Goal: Information Seeking & Learning: Learn about a topic

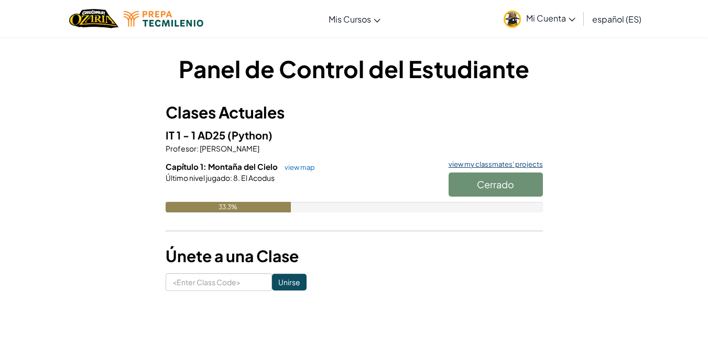
click at [494, 161] on link "view my classmates' projects" at bounding box center [493, 164] width 100 height 7
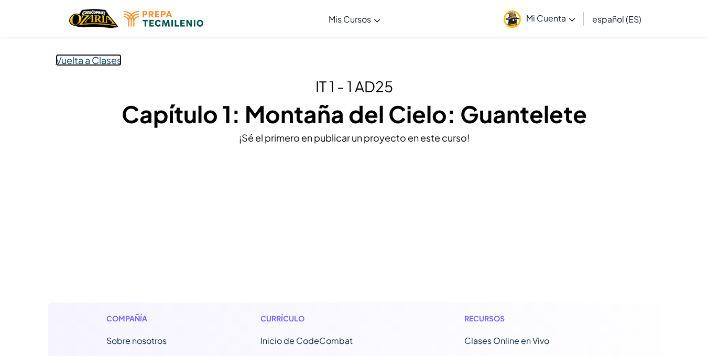
click at [72, 55] on link "Vuelta a Clases" at bounding box center [89, 60] width 66 height 12
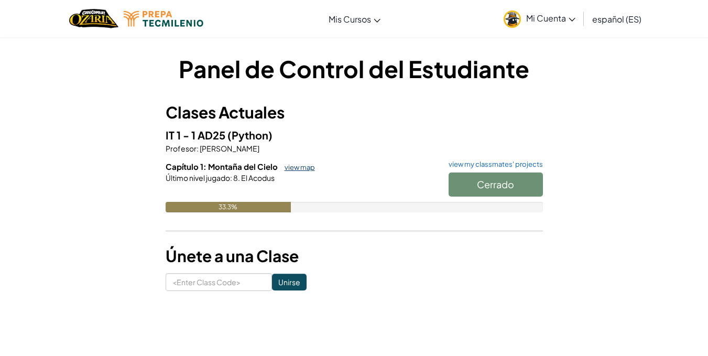
click at [294, 167] on link "view map" at bounding box center [297, 167] width 36 height 8
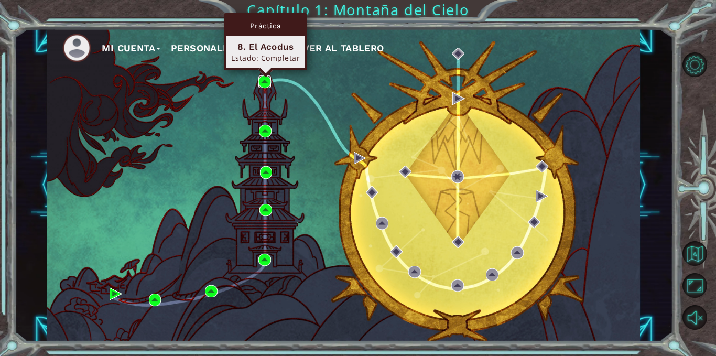
click at [268, 80] on img at bounding box center [264, 81] width 13 height 13
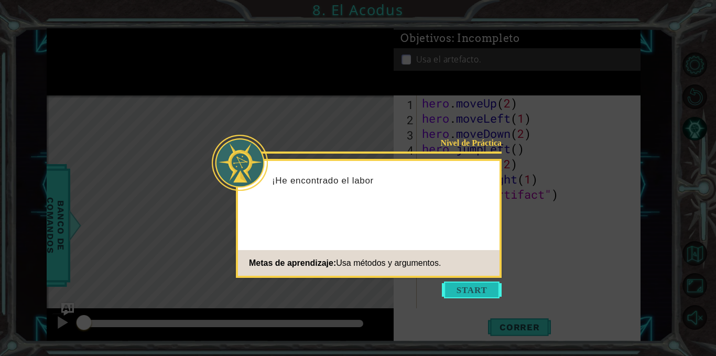
click at [473, 284] on button "Start" at bounding box center [472, 290] width 60 height 17
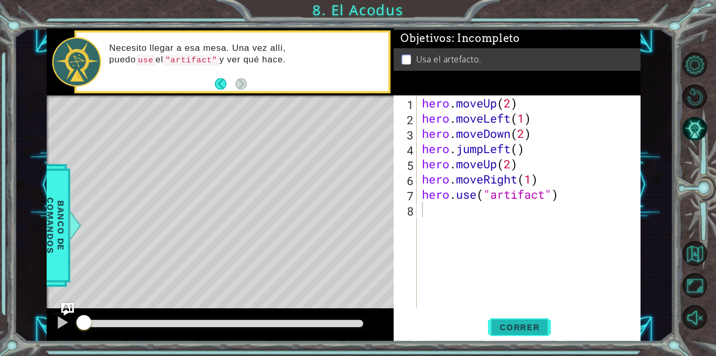
click at [510, 323] on span "Correr" at bounding box center [519, 327] width 61 height 10
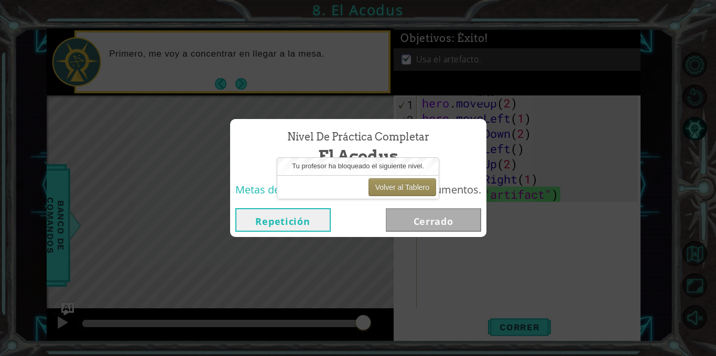
click at [246, 223] on button "Repetición" at bounding box center [282, 220] width 95 height 24
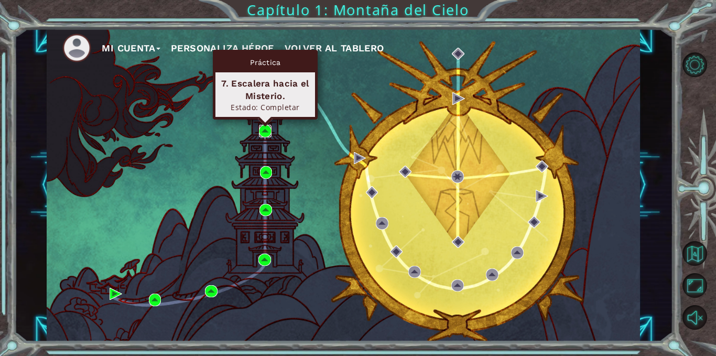
click at [264, 129] on img at bounding box center [265, 131] width 13 height 13
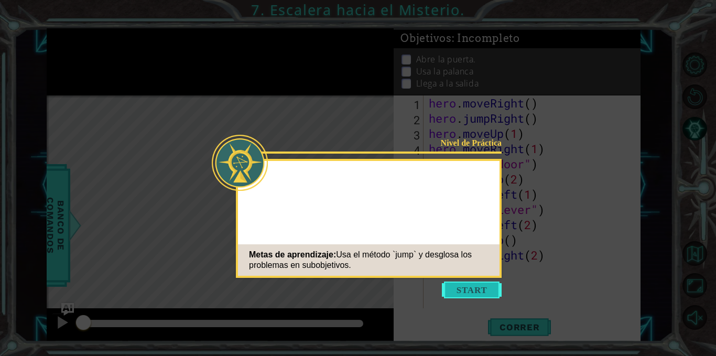
drag, startPoint x: 456, startPoint y: 278, endPoint x: 465, endPoint y: 285, distance: 11.6
click at [465, 285] on body "1 ההההההההההההההההההההההההההההההההההההההההההההההההההההההההההההההההההההההההההההה…" at bounding box center [358, 178] width 716 height 356
click at [465, 285] on button "Start" at bounding box center [472, 290] width 60 height 17
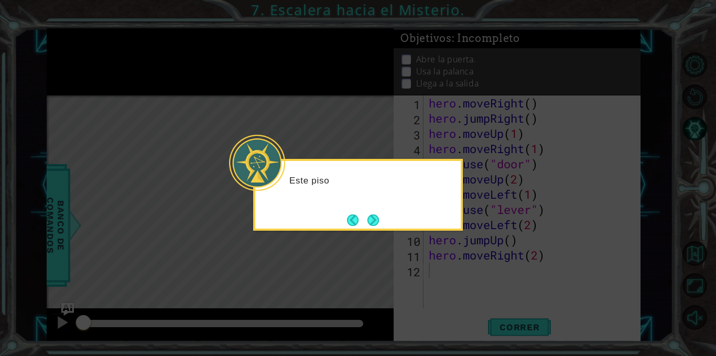
click at [472, 306] on icon at bounding box center [358, 178] width 716 height 356
click at [372, 214] on button "Next" at bounding box center [373, 220] width 12 height 12
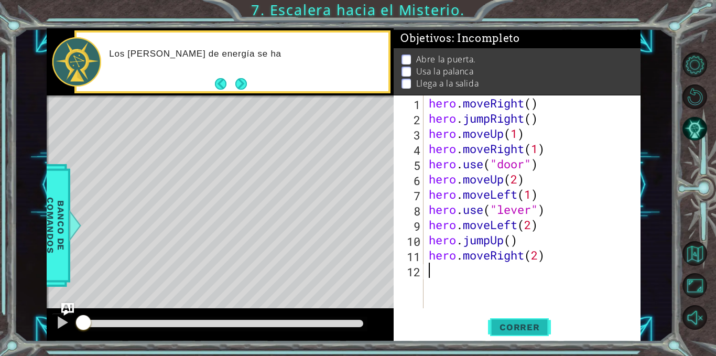
click at [530, 328] on span "Correr" at bounding box center [519, 327] width 61 height 10
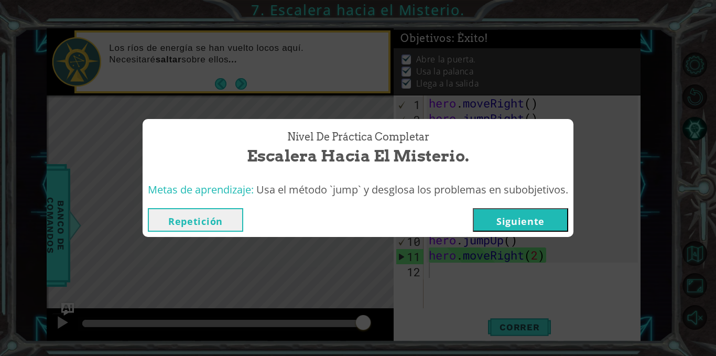
click at [529, 218] on button "Siguiente" at bounding box center [520, 220] width 95 height 24
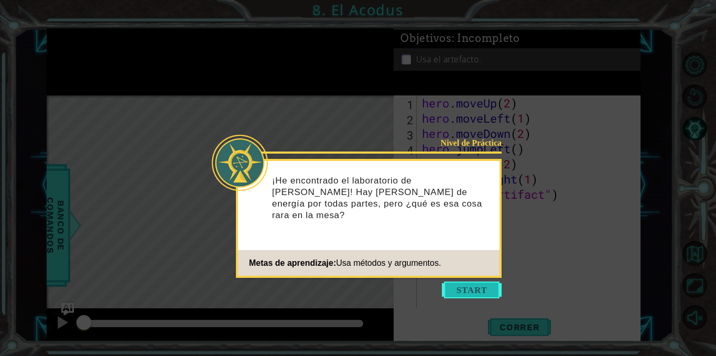
click at [467, 291] on button "Start" at bounding box center [472, 290] width 60 height 17
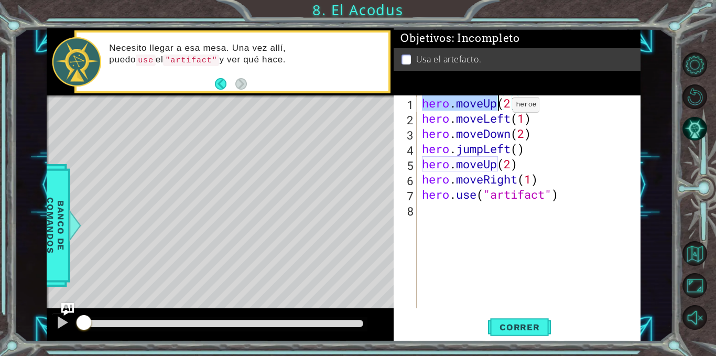
drag, startPoint x: 423, startPoint y: 106, endPoint x: 497, endPoint y: 107, distance: 73.9
click at [497, 107] on div "hero . moveUp ( 2 ) hero . moveLeft ( 1 ) hero . moveDown ( 2 ) hero . jumpLeft…" at bounding box center [531, 216] width 223 height 243
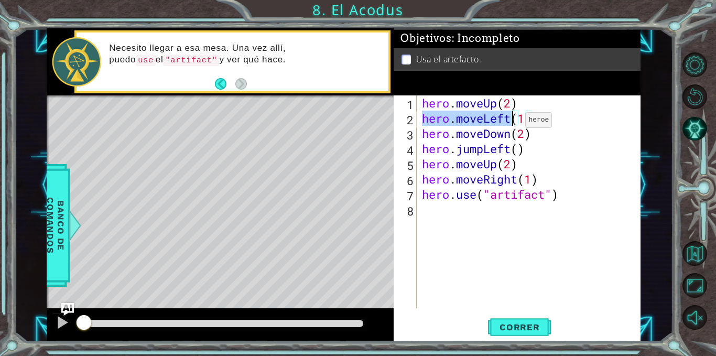
drag, startPoint x: 423, startPoint y: 120, endPoint x: 510, endPoint y: 123, distance: 86.6
click at [510, 123] on div "hero . moveUp ( 2 ) hero . moveLeft ( 1 ) hero . moveDown ( 2 ) hero . jumpLeft…" at bounding box center [531, 216] width 223 height 243
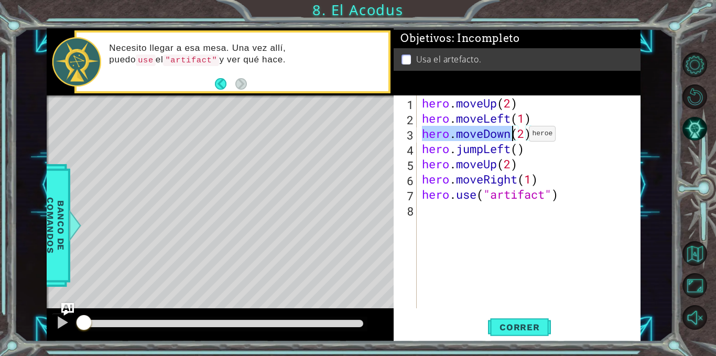
drag, startPoint x: 423, startPoint y: 134, endPoint x: 513, endPoint y: 136, distance: 90.2
click at [513, 136] on div "hero . moveUp ( 2 ) hero . moveLeft ( 1 ) hero . moveDown ( 2 ) hero . jumpLeft…" at bounding box center [531, 216] width 223 height 243
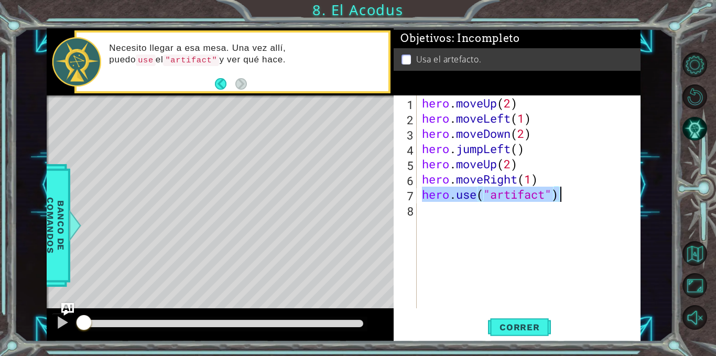
drag, startPoint x: 422, startPoint y: 194, endPoint x: 565, endPoint y: 199, distance: 142.6
click at [565, 199] on div "hero . moveUp ( 2 ) hero . moveLeft ( 1 ) hero . moveDown ( 2 ) hero . jumpLeft…" at bounding box center [531, 216] width 223 height 243
type textarea "hero.use("artifact")"
